Goal: Task Accomplishment & Management: Use online tool/utility

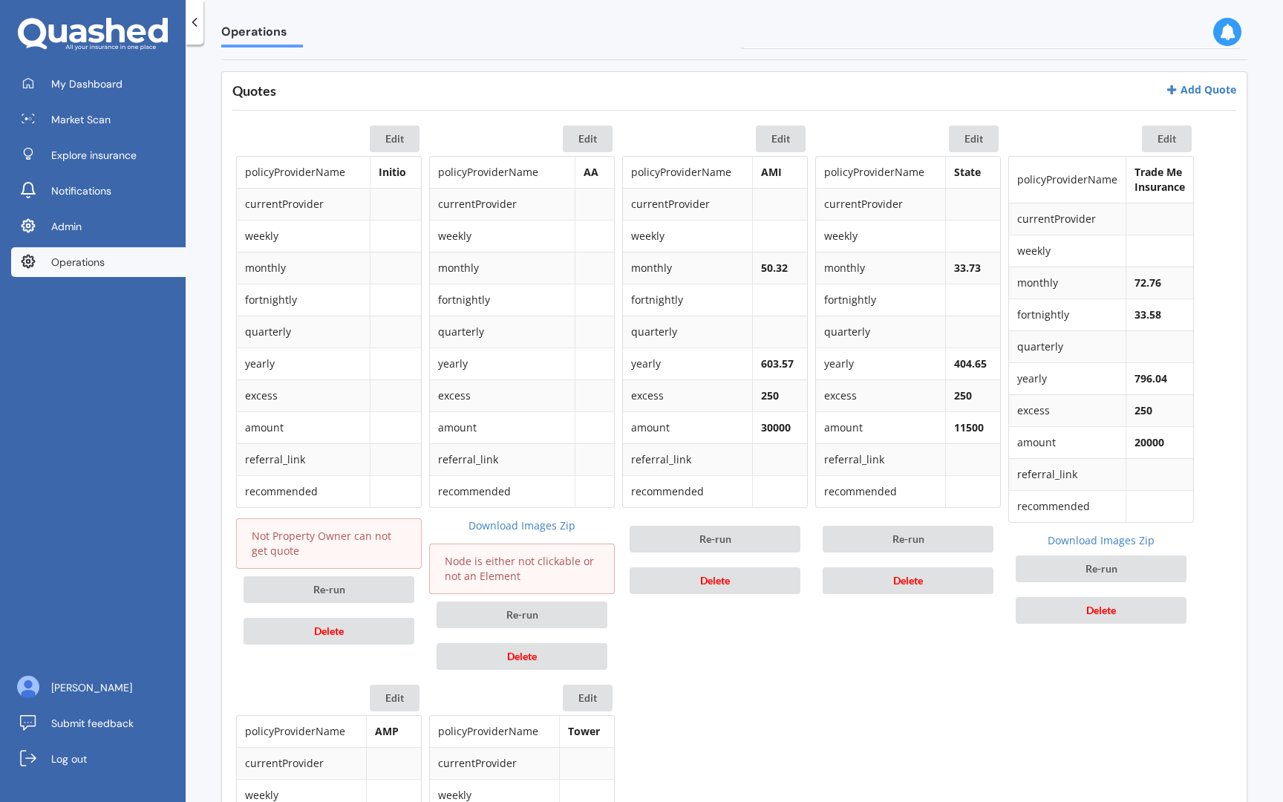
scroll to position [676, 0]
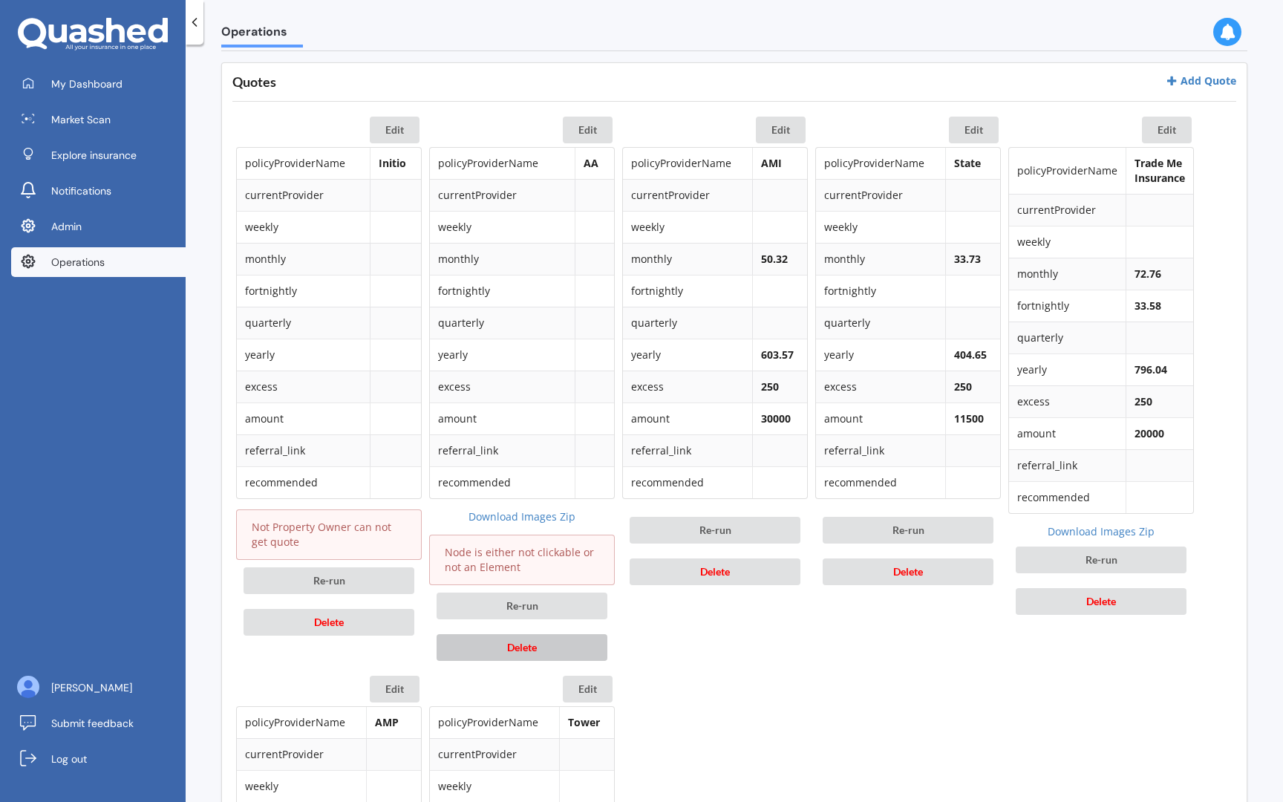
click at [535, 654] on button "Delete" at bounding box center [522, 647] width 171 height 27
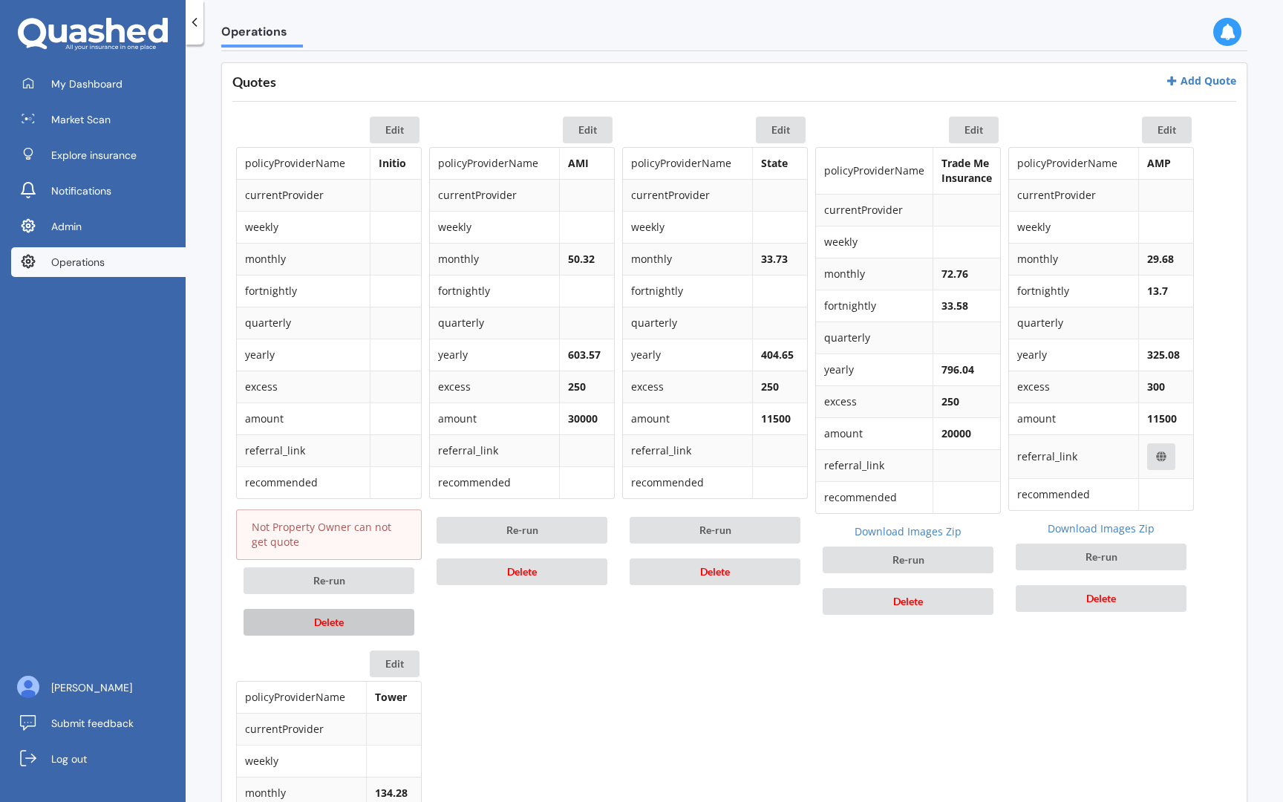
click at [370, 619] on button "Delete" at bounding box center [329, 622] width 171 height 27
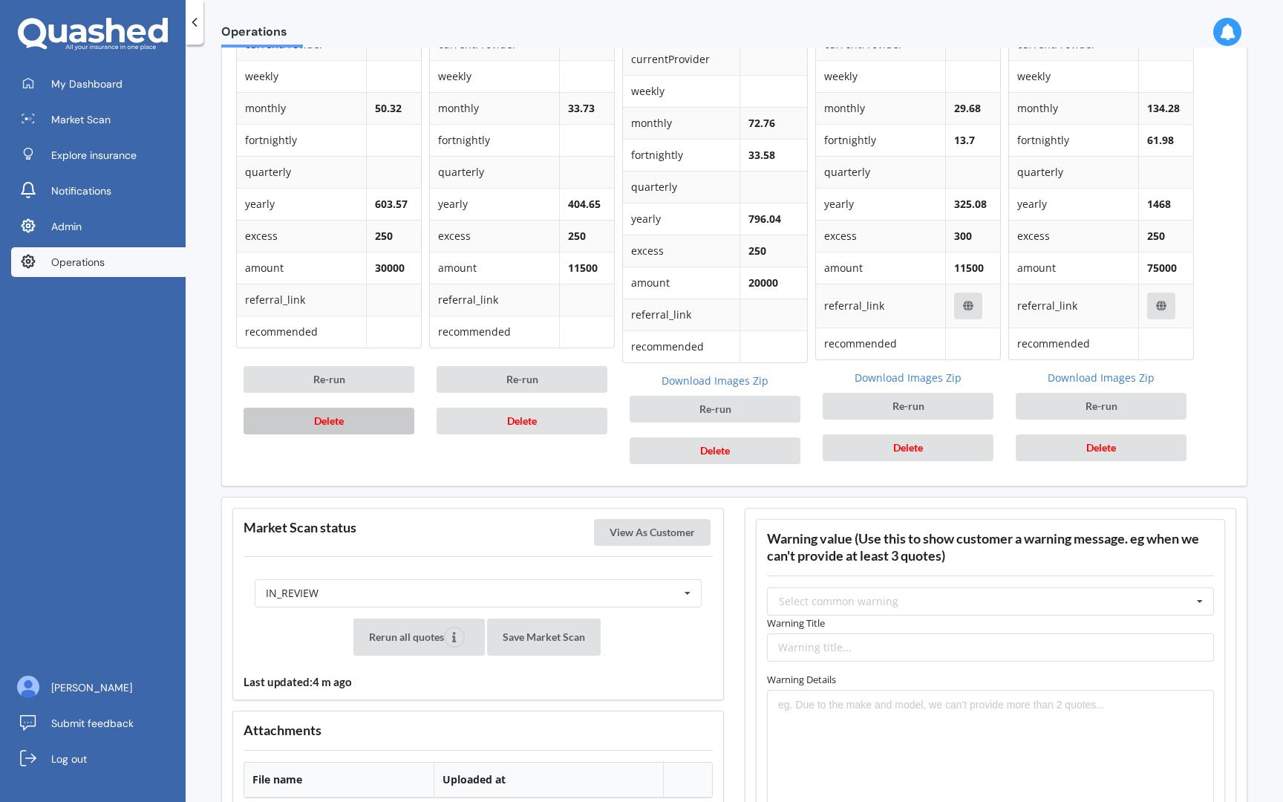
scroll to position [855, 0]
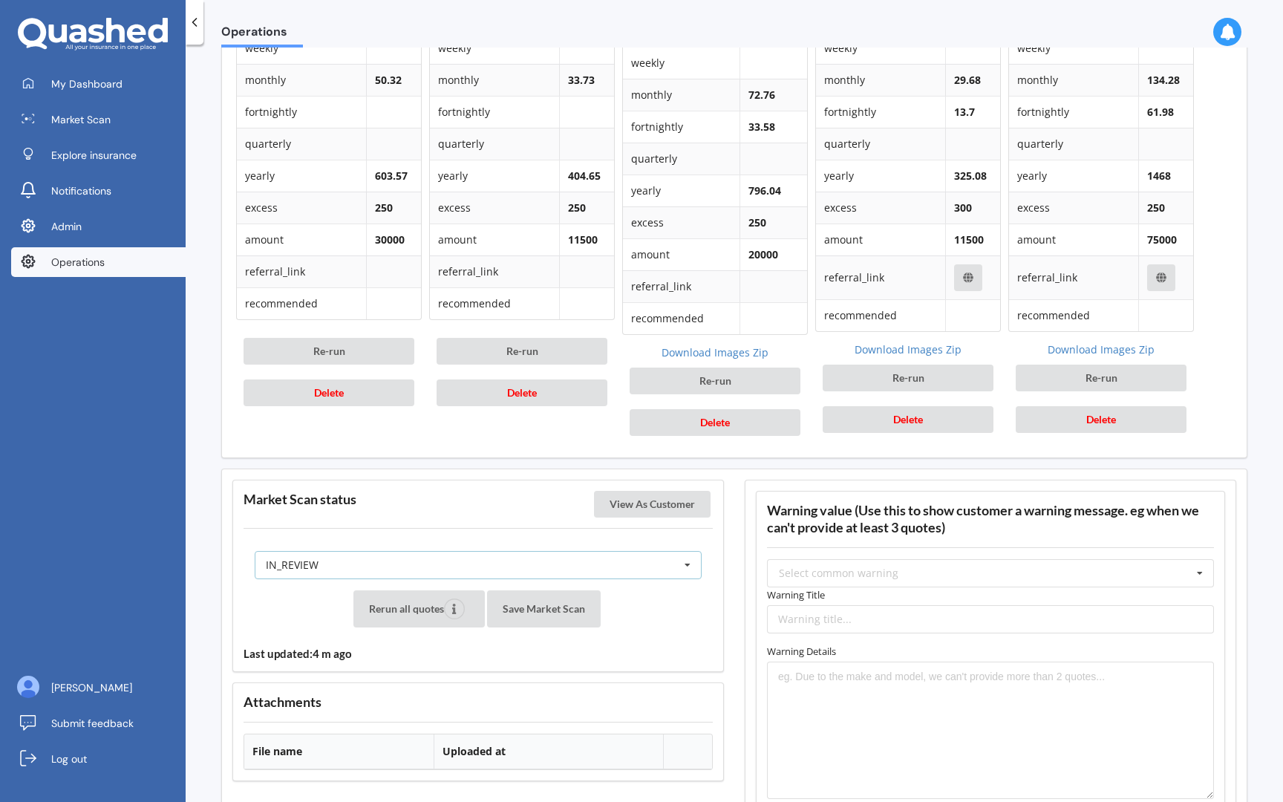
click at [437, 555] on div "IN_REVIEW READY PENDING VIEWED ABANDONED IN_REVIEW" at bounding box center [478, 565] width 447 height 28
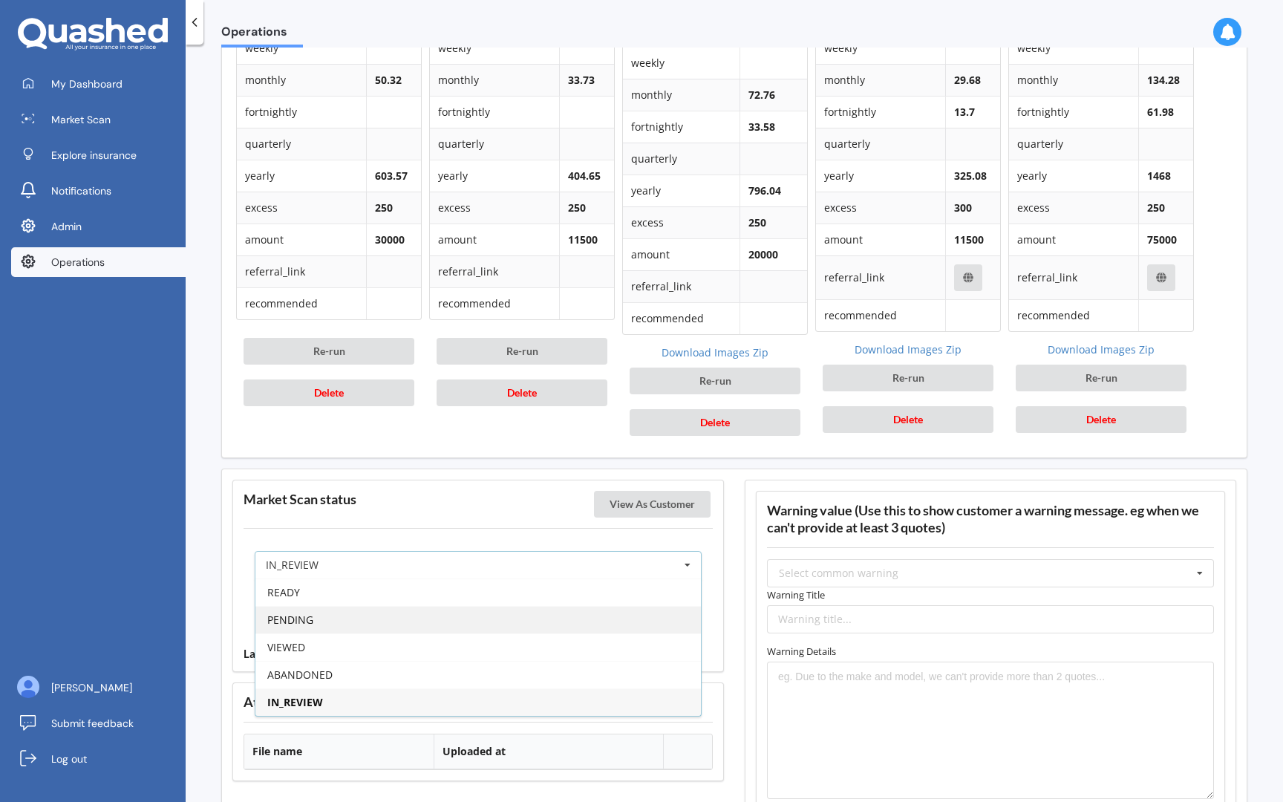
click at [434, 627] on div "PENDING" at bounding box center [478, 619] width 446 height 27
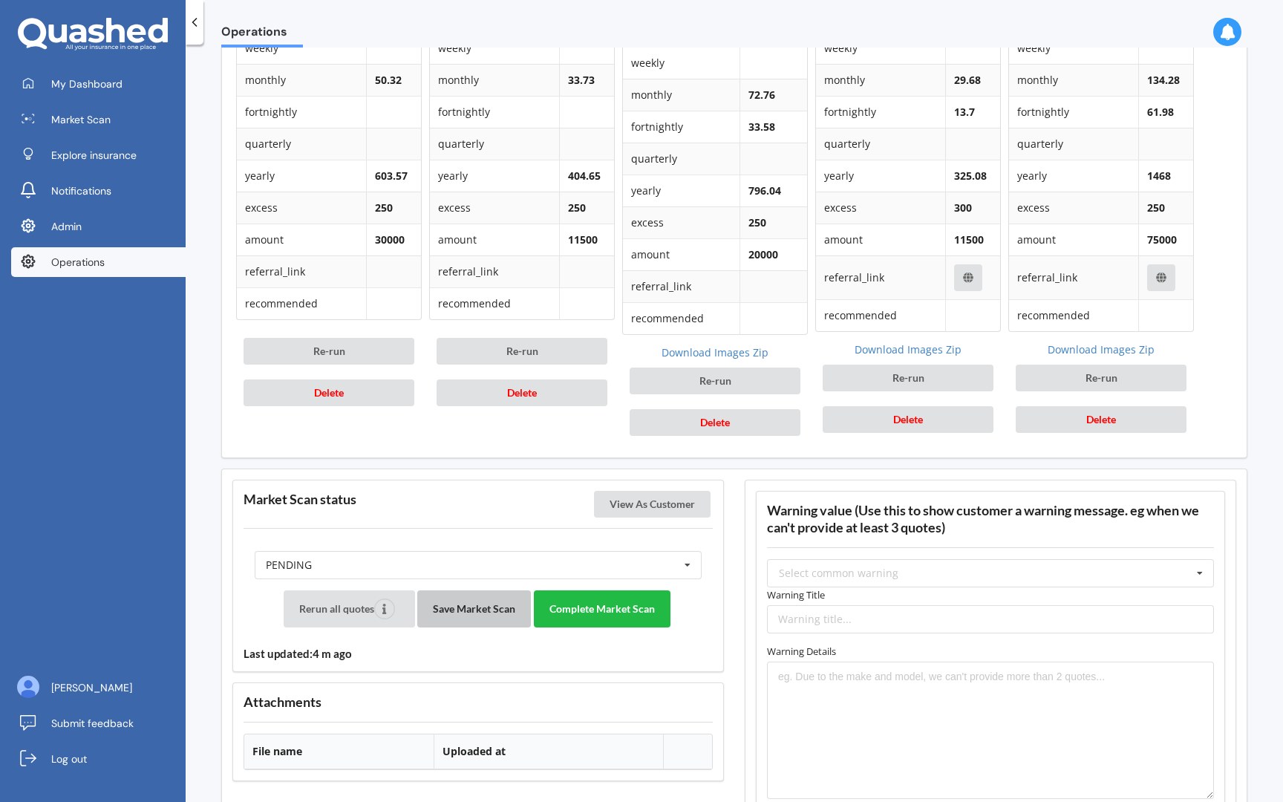
click at [475, 627] on button "Save Market Scan" at bounding box center [474, 608] width 114 height 37
click at [607, 604] on button "Complete Market Scan" at bounding box center [602, 608] width 137 height 37
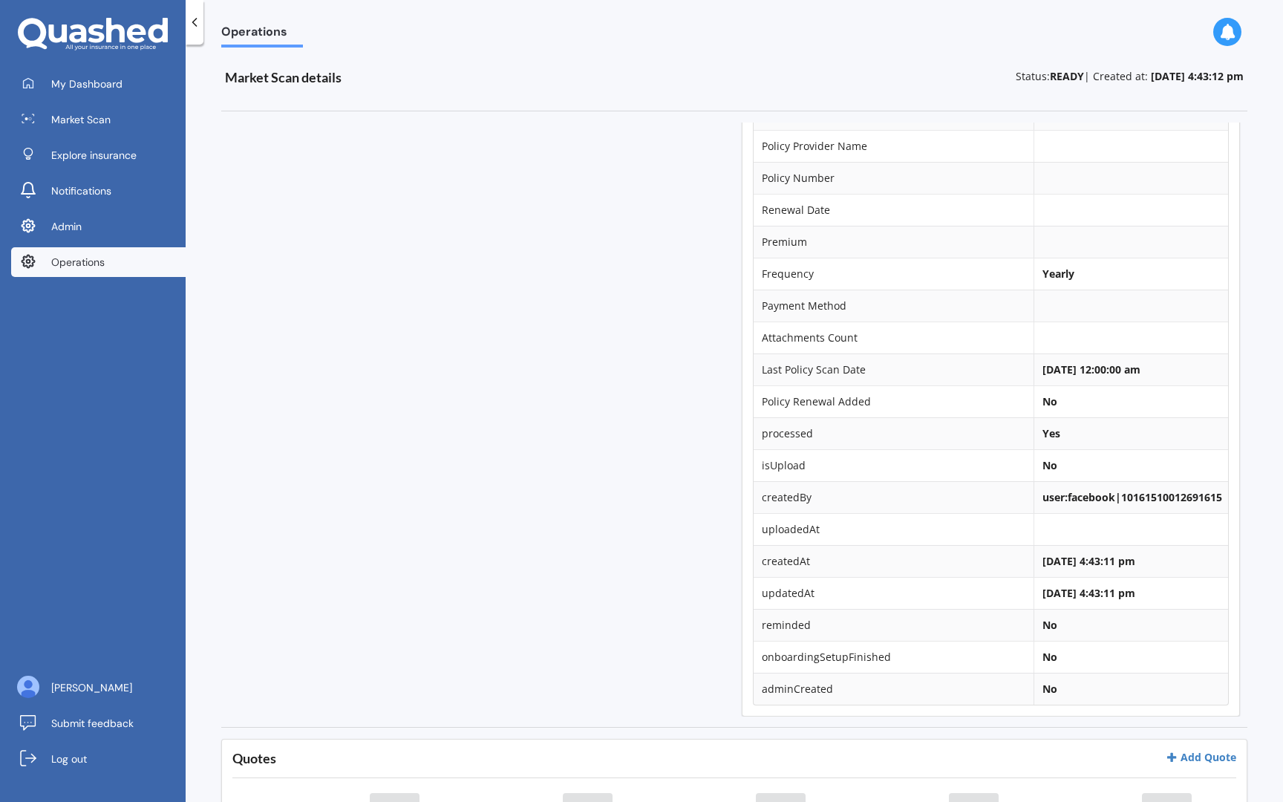
scroll to position [0, 0]
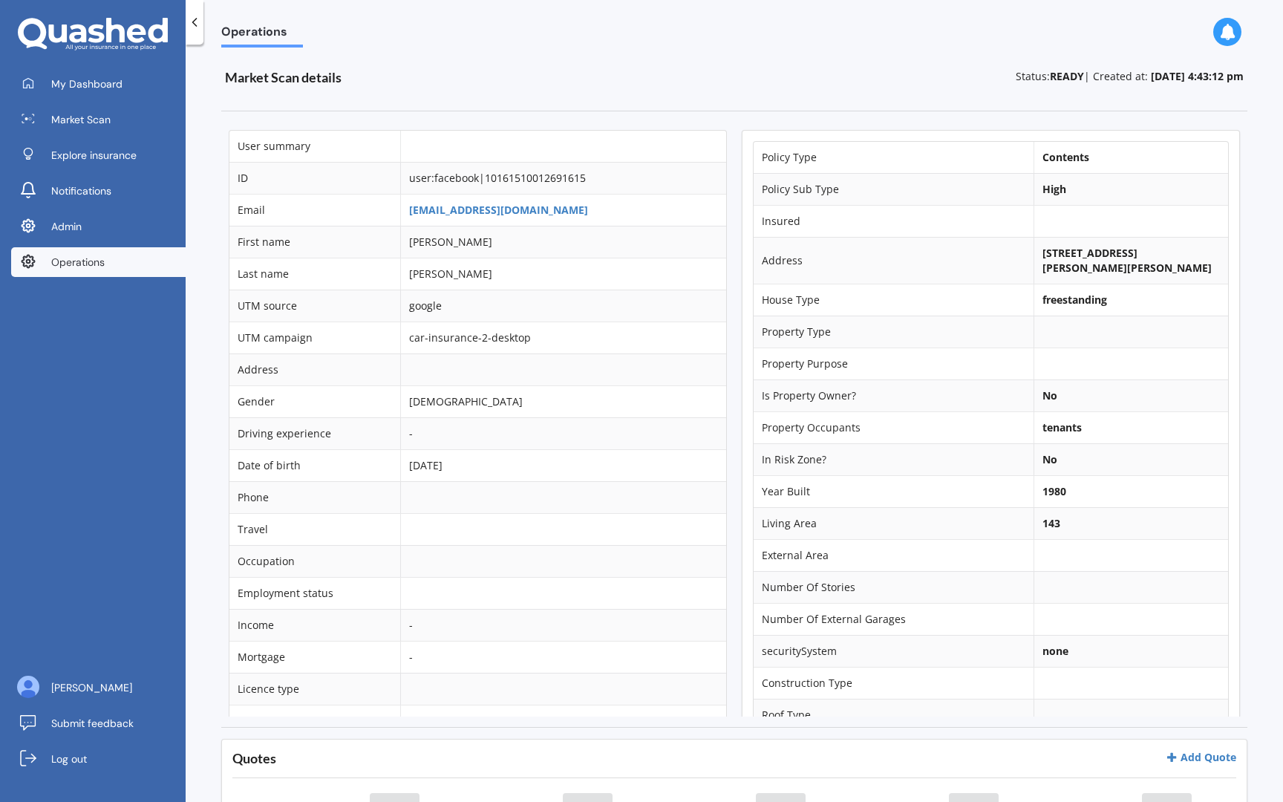
click at [43, 264] on link "Operations" at bounding box center [98, 262] width 174 height 30
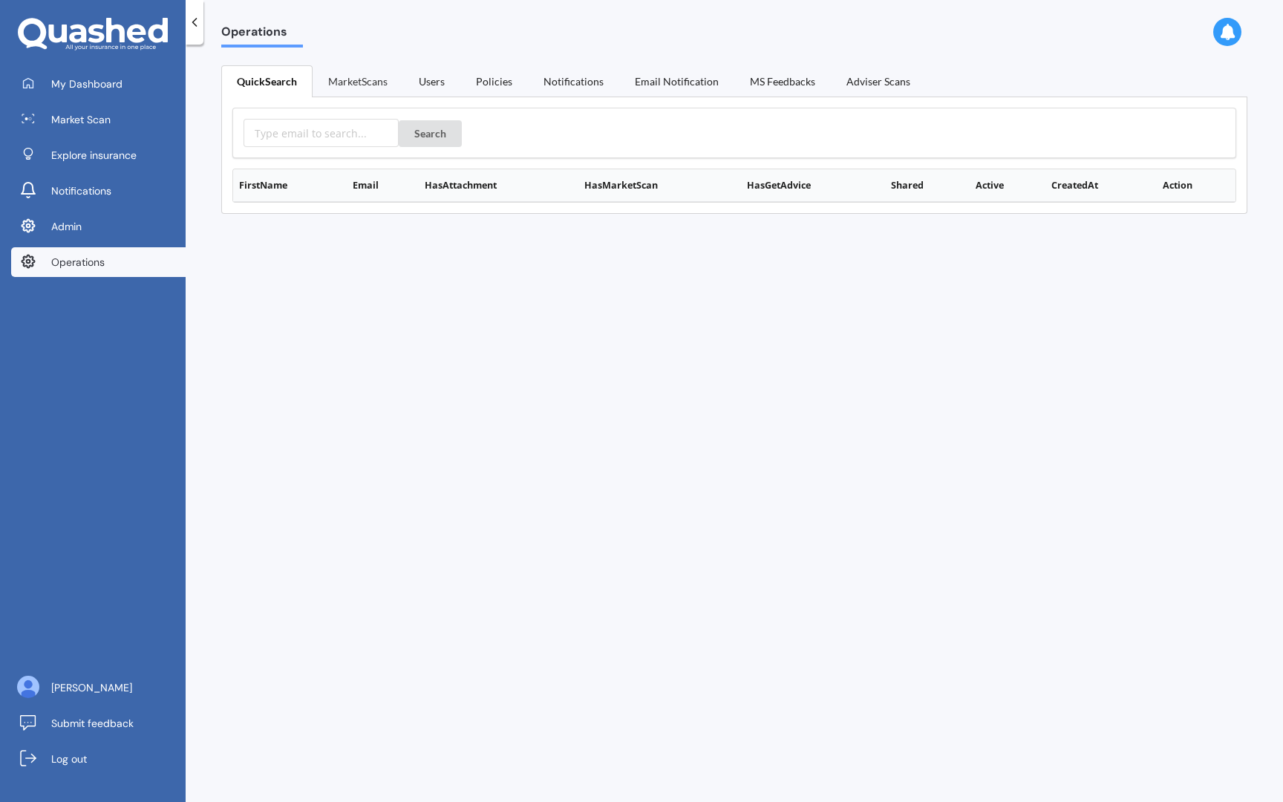
click at [353, 74] on link "MarketScans" at bounding box center [358, 80] width 91 height 31
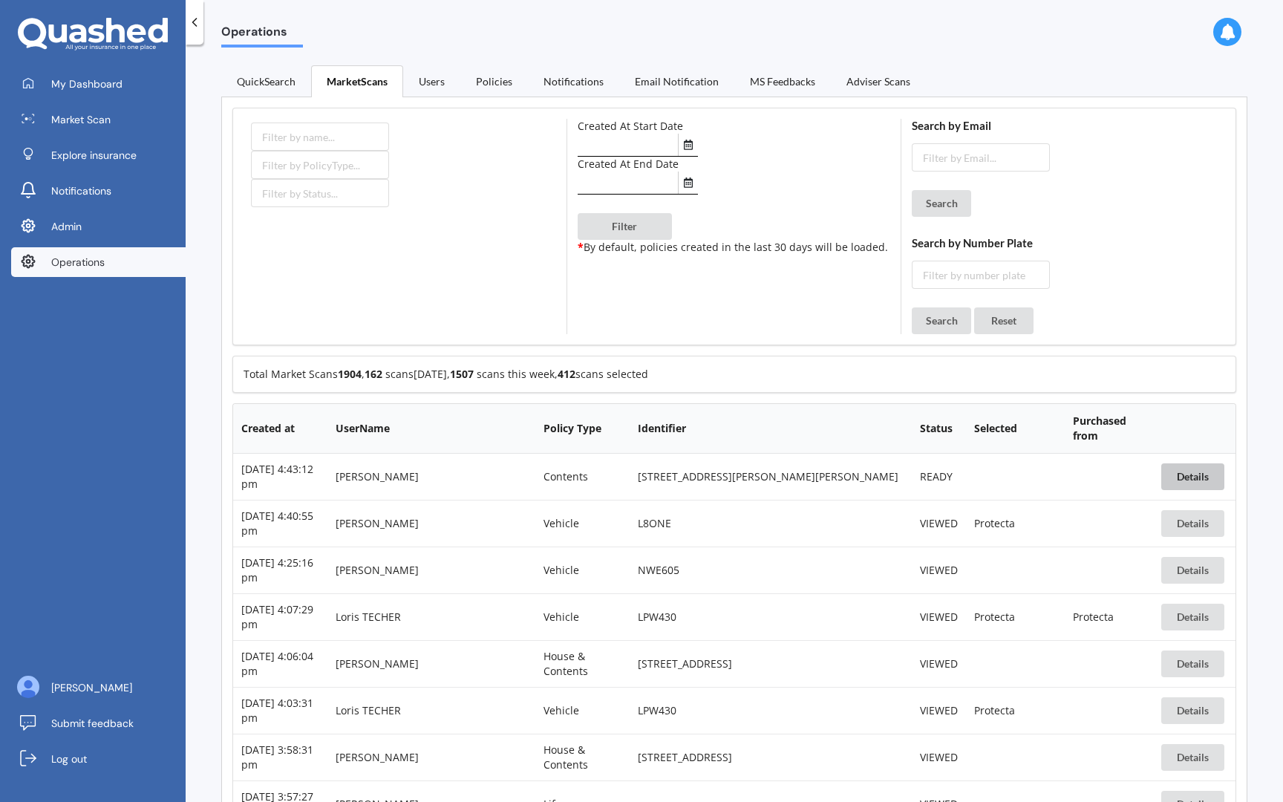
click at [1192, 483] on button "Details" at bounding box center [1192, 476] width 63 height 27
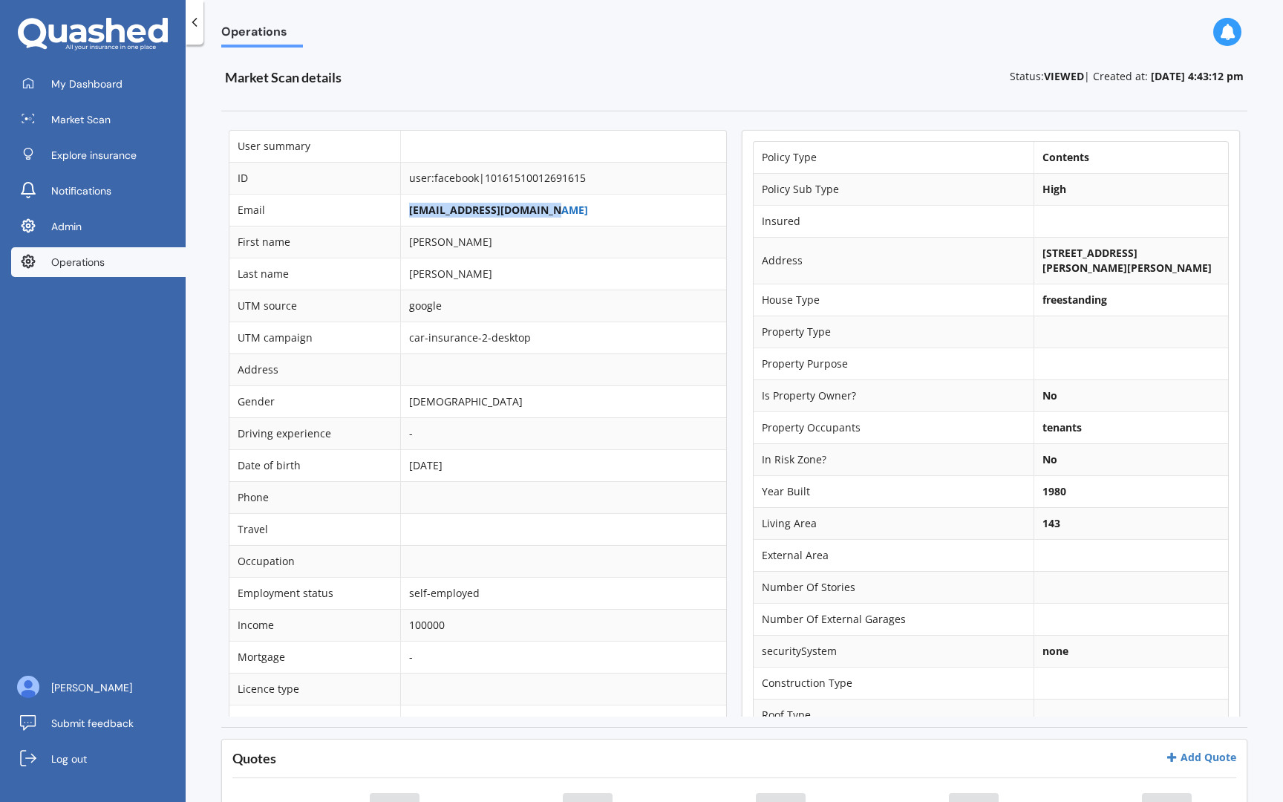
drag, startPoint x: 556, startPoint y: 211, endPoint x: 405, endPoint y: 211, distance: 150.7
click at [405, 211] on td "destinygal80@hotmail.com" at bounding box center [563, 210] width 326 height 32
copy link "[EMAIL_ADDRESS][DOMAIN_NAME]"
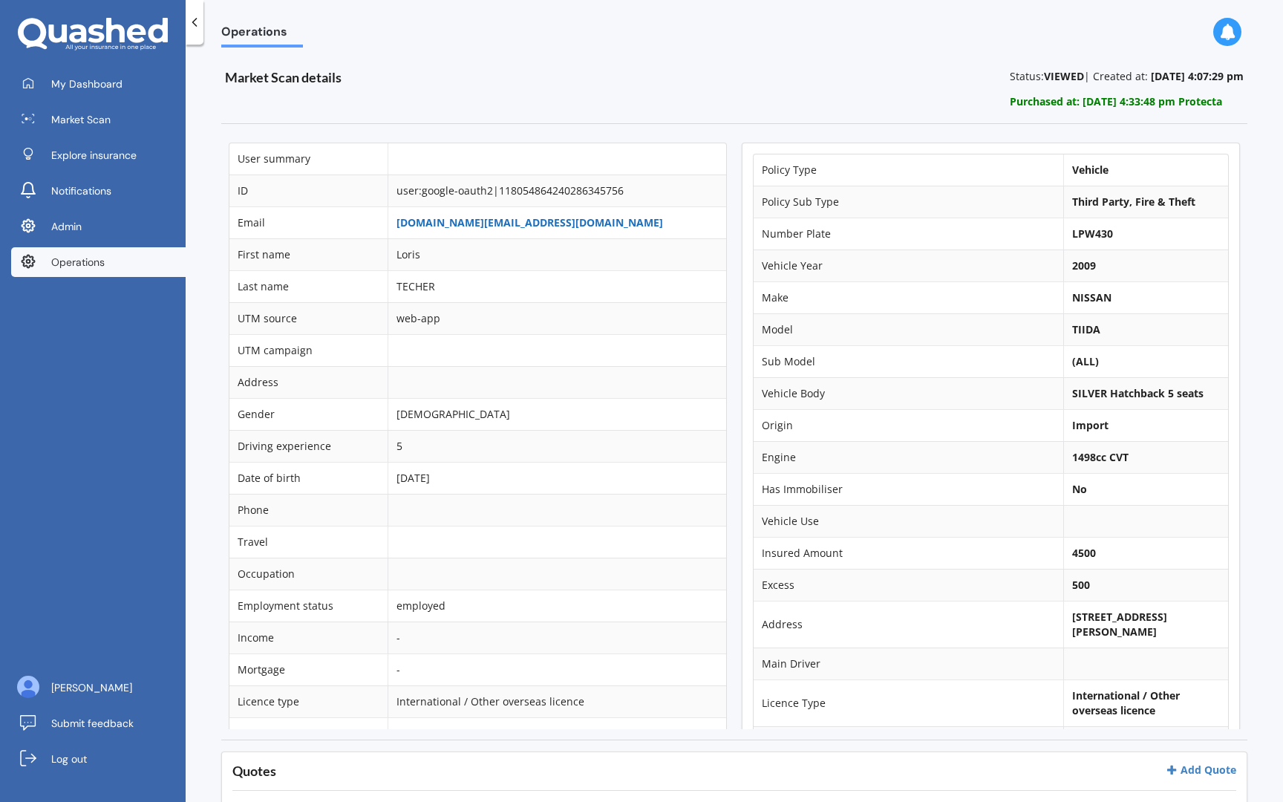
click at [510, 222] on link "loristecher.pro@gmail.com" at bounding box center [529, 222] width 267 height 14
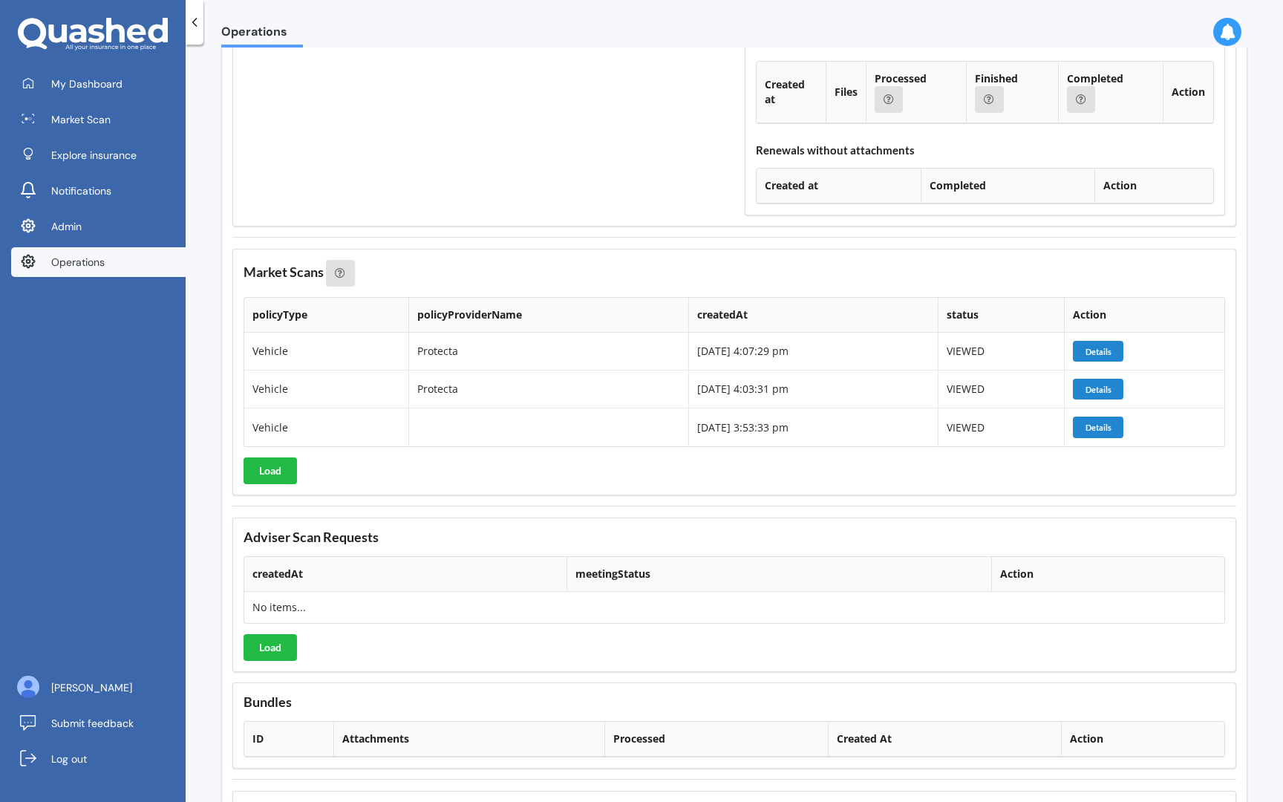
scroll to position [1593, 0]
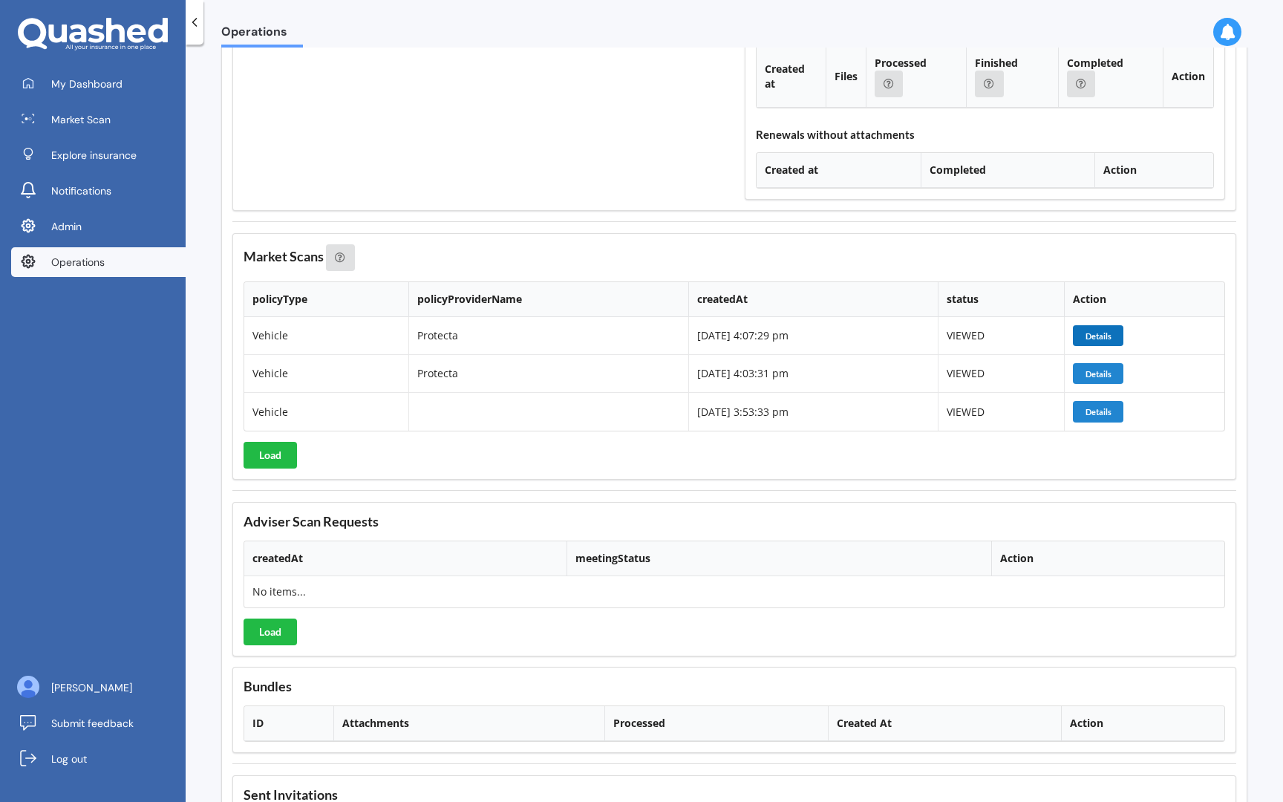
click at [1099, 333] on button "Details" at bounding box center [1098, 335] width 50 height 21
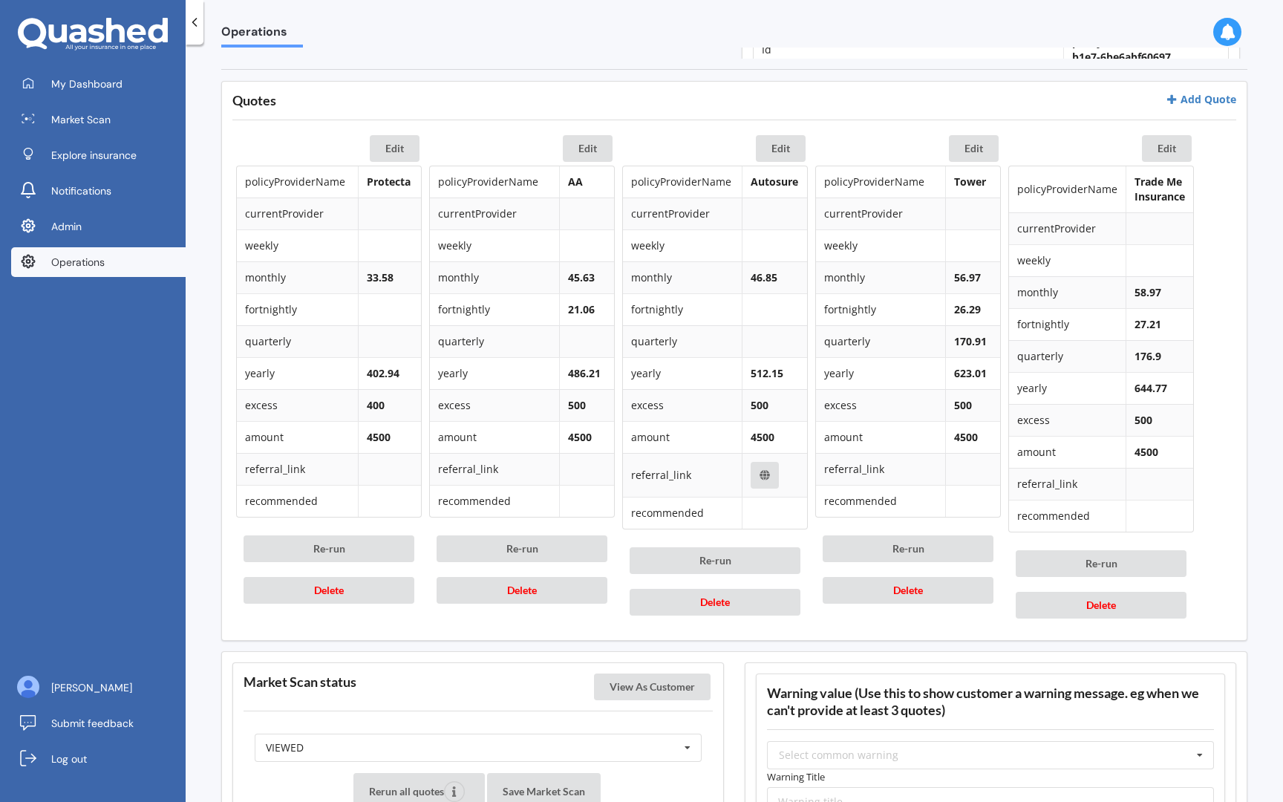
scroll to position [676, 0]
